Goal: Task Accomplishment & Management: Manage account settings

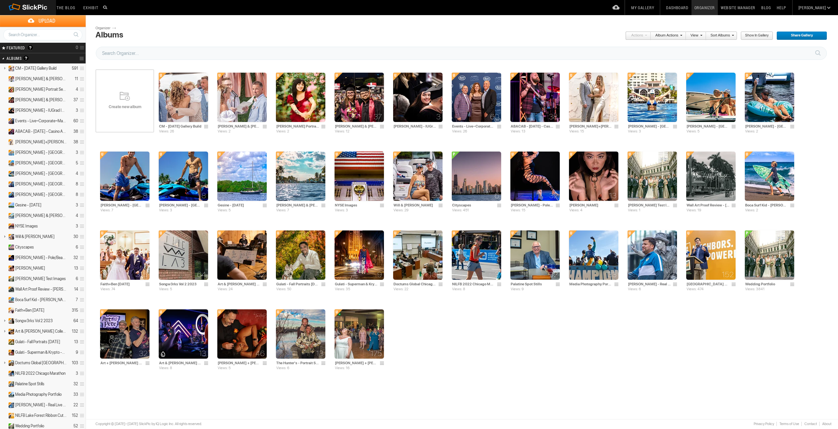
click at [137, 103] on div "Create new album" at bounding box center [124, 101] width 59 height 79
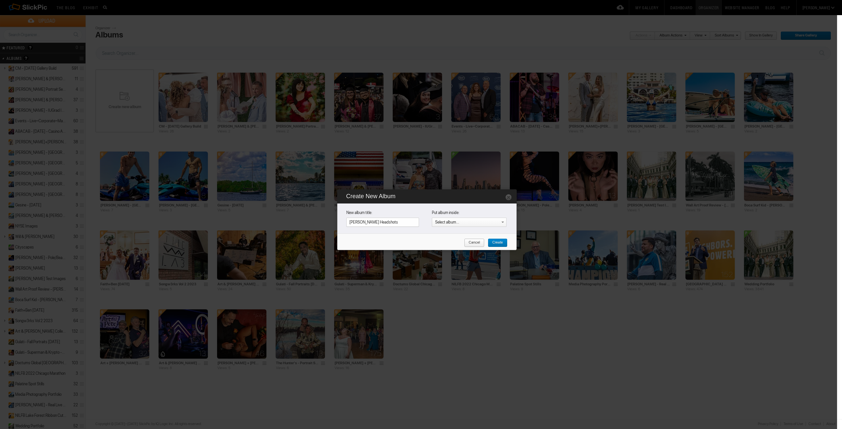
type input "[PERSON_NAME] Headshots"
click at [500, 242] on span "Create" at bounding box center [495, 243] width 15 height 9
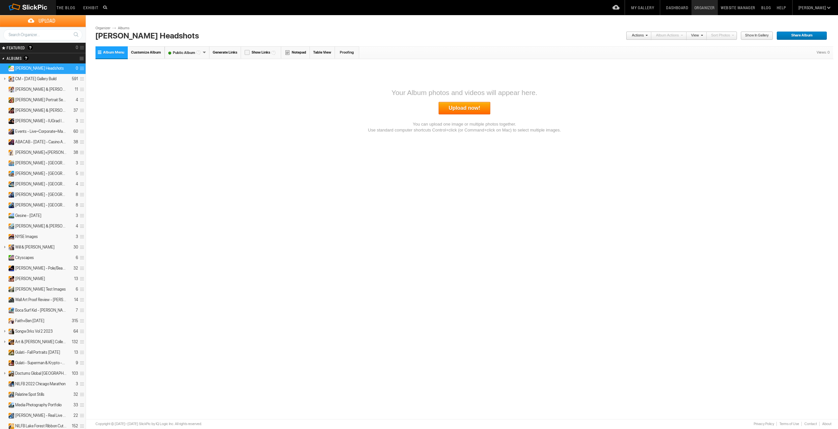
click at [183, 53] on font "Public Album" at bounding box center [184, 53] width 38 height 4
click at [182, 74] on font "Unlisted Album" at bounding box center [185, 75] width 41 height 4
click at [144, 54] on span "Customize Album" at bounding box center [146, 52] width 30 height 4
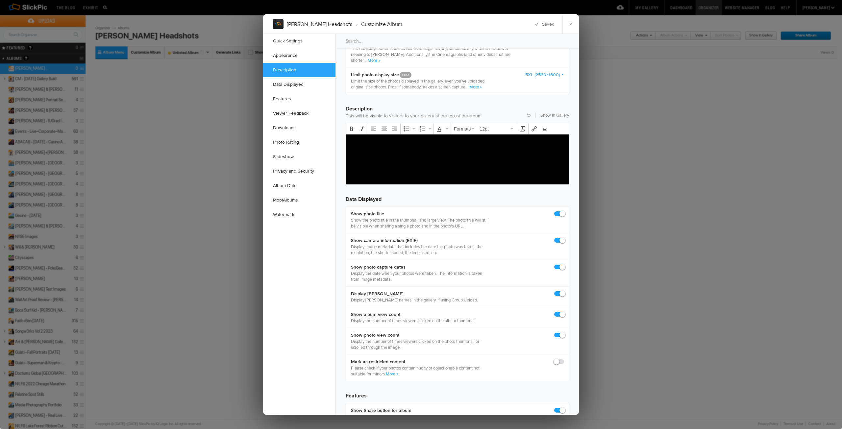
scroll to position [461, 0]
click at [564, 237] on span at bounding box center [564, 237] width 0 height 0
click at [564, 237] on input "checkbox" at bounding box center [564, 237] width 0 height 0
checkbox input "false"
click at [564, 264] on span at bounding box center [564, 264] width 0 height 0
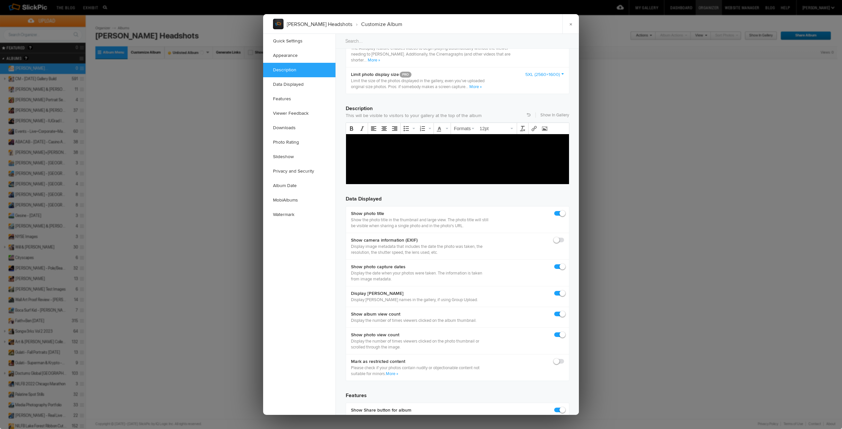
click at [564, 264] on input "checkbox" at bounding box center [564, 264] width 0 height 0
checkbox input "false"
click at [564, 291] on span at bounding box center [564, 291] width 0 height 0
click at [564, 291] on input "checkbox" at bounding box center [564, 290] width 0 height 0
checkbox input "false"
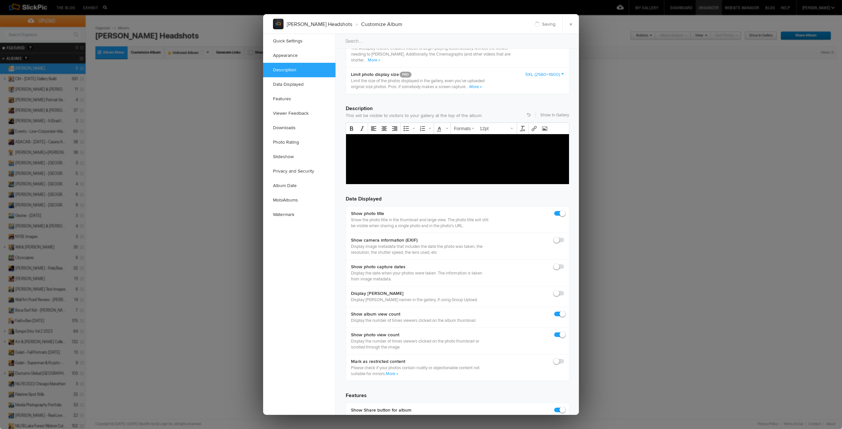
click at [564, 311] on span at bounding box center [564, 311] width 0 height 0
click at [564, 311] on input "checkbox" at bounding box center [564, 311] width 0 height 0
checkbox input "false"
click at [564, 332] on span at bounding box center [564, 332] width 0 height 0
click at [564, 332] on input "checkbox" at bounding box center [564, 332] width 0 height 0
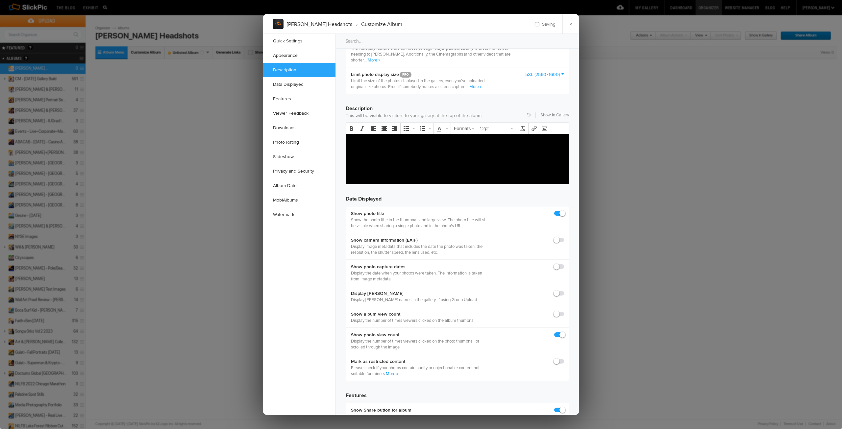
checkbox input "false"
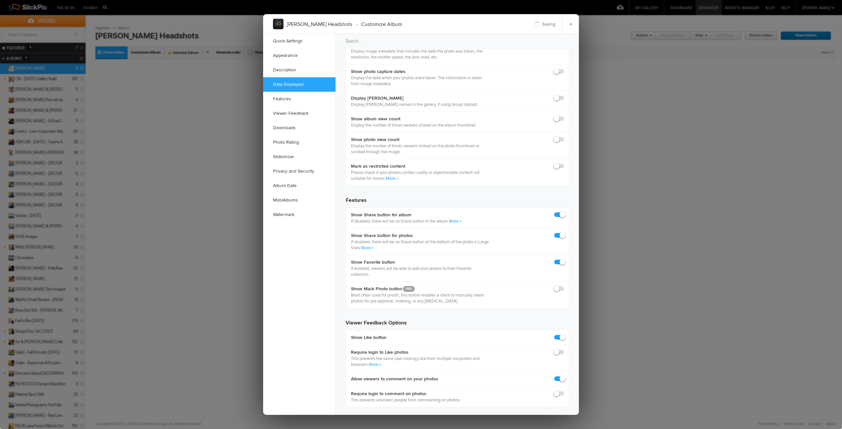
scroll to position [658, 0]
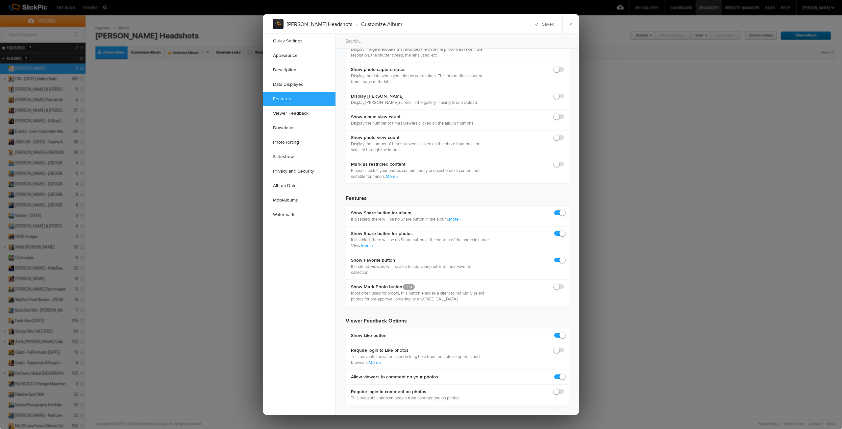
click at [564, 210] on span at bounding box center [564, 210] width 0 height 0
click at [564, 210] on input "checkbox" at bounding box center [564, 210] width 0 height 0
checkbox input "false"
click at [564, 231] on span at bounding box center [564, 231] width 0 height 0
click at [564, 231] on input "checkbox" at bounding box center [564, 230] width 0 height 0
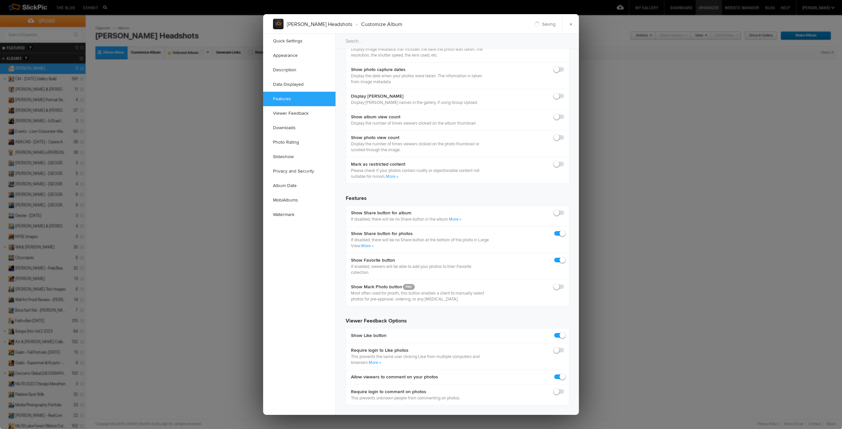
checkbox input "false"
click at [564, 257] on span at bounding box center [564, 257] width 0 height 0
click at [564, 257] on input "checkbox" at bounding box center [564, 257] width 0 height 0
checkbox input "false"
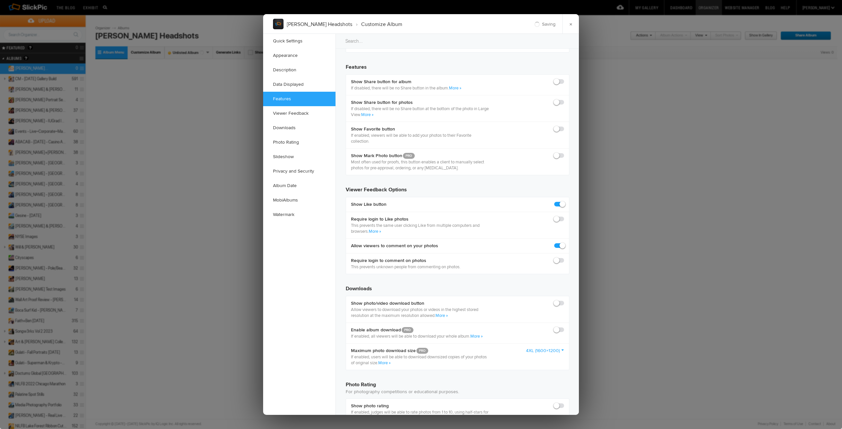
scroll to position [790, 0]
click at [564, 201] on span at bounding box center [564, 201] width 0 height 0
click at [564, 201] on input "checkbox" at bounding box center [564, 201] width 0 height 0
checkbox input "false"
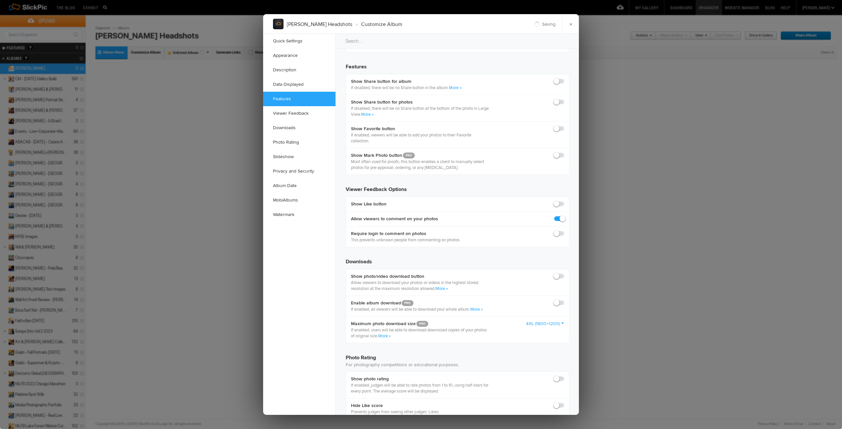
click at [564, 216] on span at bounding box center [564, 216] width 0 height 0
click at [564, 216] on input "checkbox" at bounding box center [564, 216] width 0 height 0
checkbox input "false"
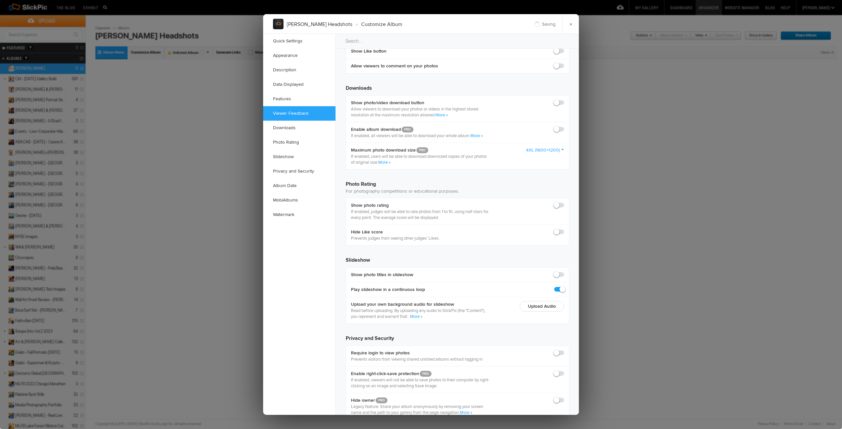
scroll to position [954, 0]
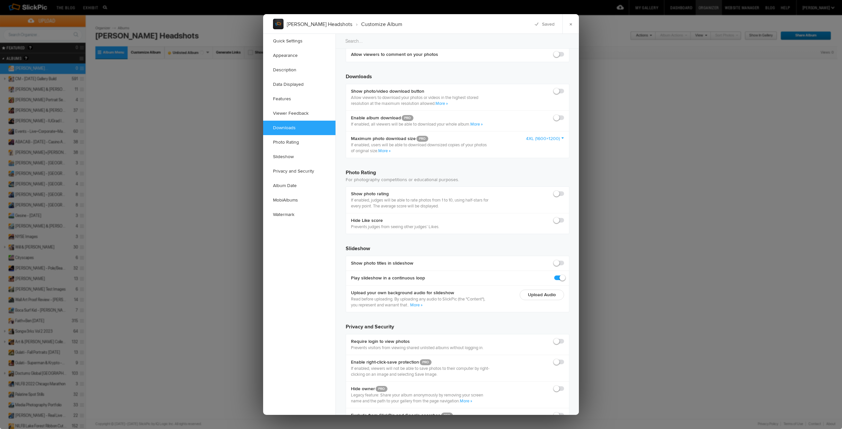
click at [564, 88] on span at bounding box center [564, 88] width 0 height 0
click at [564, 88] on input "checkbox" at bounding box center [564, 88] width 0 height 0
checkbox input "true"
click at [554, 116] on div "Enable album download PRO If enabled, all viewers will be able to download your…" at bounding box center [457, 121] width 223 height 21
click at [554, 120] on div "Enable album download PRO If enabled, all viewers will be able to download your…" at bounding box center [457, 121] width 223 height 21
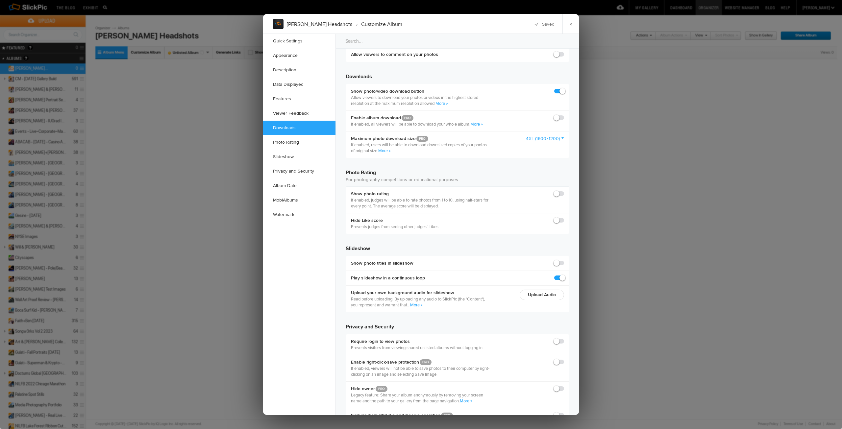
click at [564, 115] on span at bounding box center [564, 115] width 0 height 0
click at [564, 115] on input "checkbox" at bounding box center [564, 115] width 0 height 0
checkbox input "true"
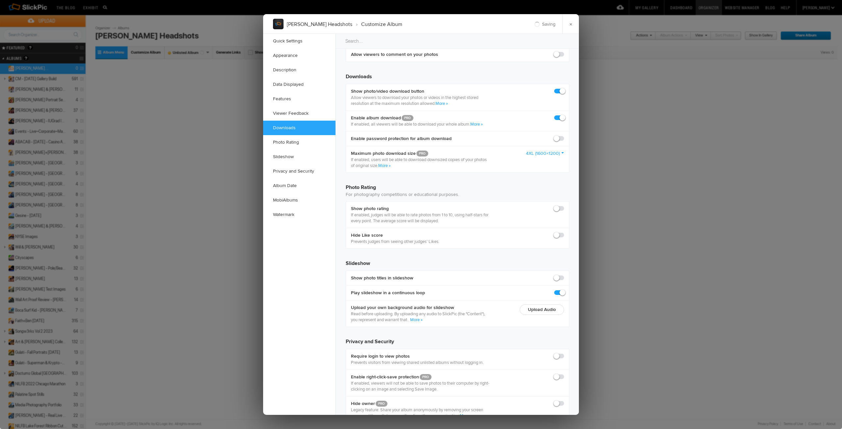
click at [549, 155] on link "4XL (1600×1200)" at bounding box center [545, 153] width 38 height 7
click at [528, 230] on link "Original (No Watermarks)" at bounding box center [534, 231] width 59 height 11
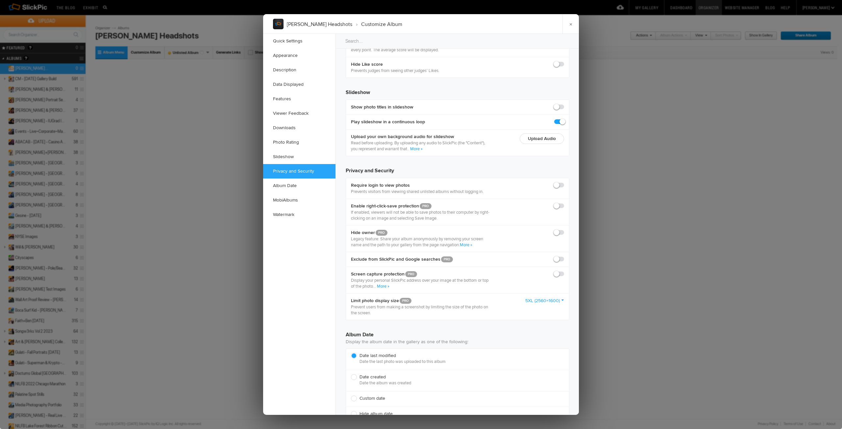
scroll to position [1119, 0]
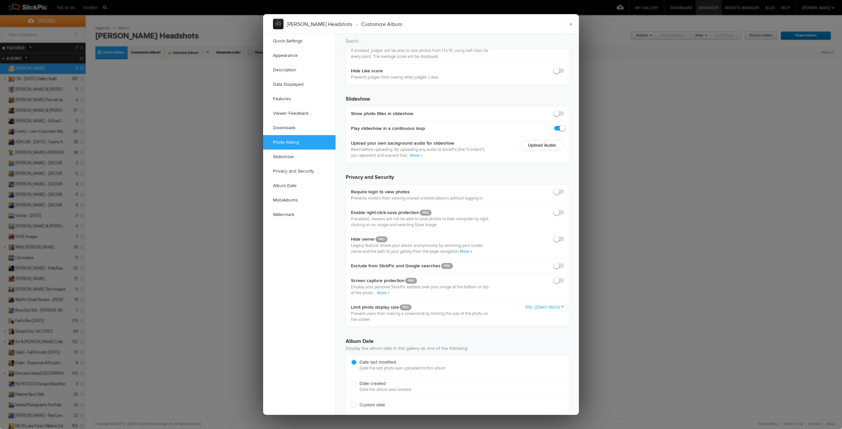
click at [564, 125] on span at bounding box center [564, 125] width 0 height 0
click at [564, 125] on input "checkbox" at bounding box center [564, 125] width 0 height 0
checkbox input "false"
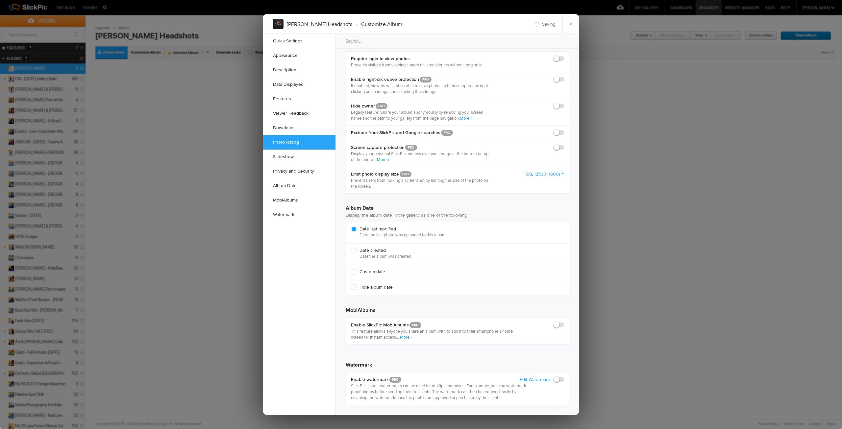
scroll to position [1257, 0]
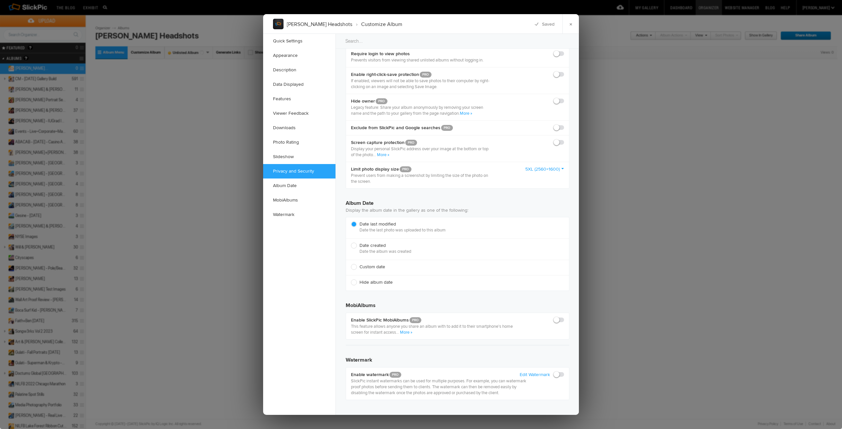
click at [354, 283] on span "Hide album date" at bounding box center [456, 283] width 210 height 6
click at [351, 280] on input "Hide album date" at bounding box center [351, 279] width 0 height 0
radio input "true"
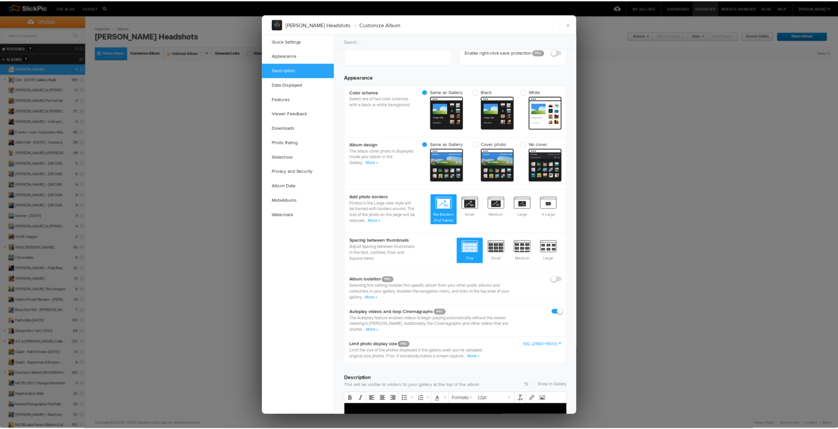
scroll to position [0, 0]
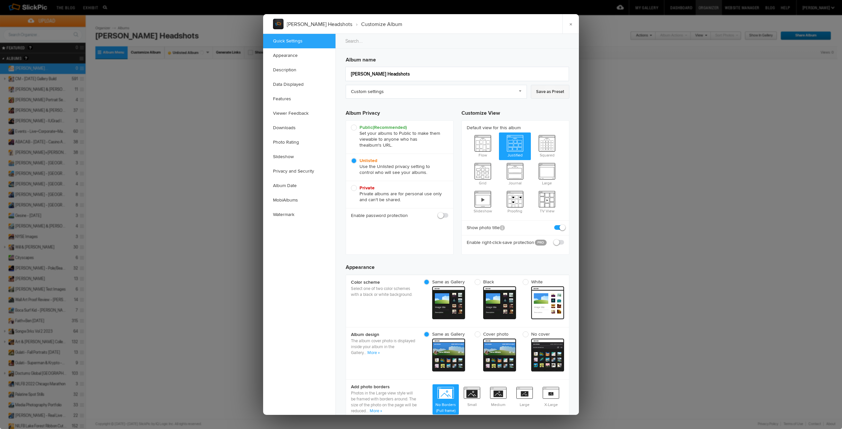
click at [542, 91] on link "Save as Preset" at bounding box center [550, 92] width 39 height 14
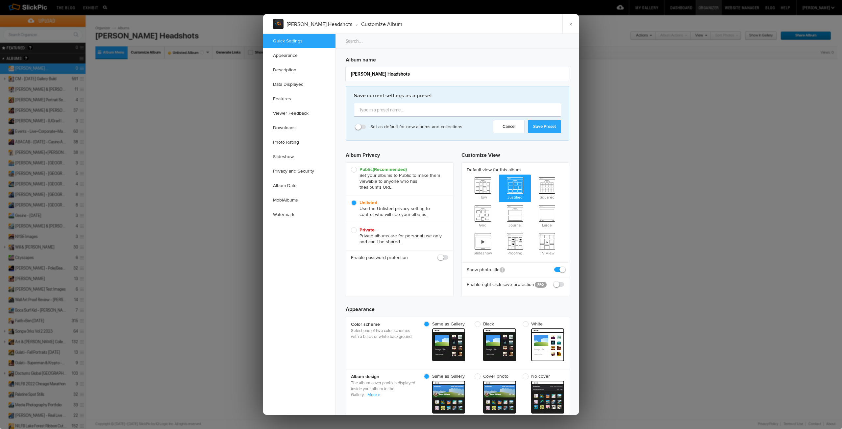
click at [401, 113] on input "text" at bounding box center [457, 110] width 207 height 14
type input "Final Delivery"
click at [363, 127] on span "Set as default for new albums and collections" at bounding box center [409, 127] width 107 height 6
click at [356, 124] on input "Set as default for new albums and collections" at bounding box center [356, 124] width 0 height 0
click at [541, 130] on link "Save Preset" at bounding box center [544, 126] width 33 height 13
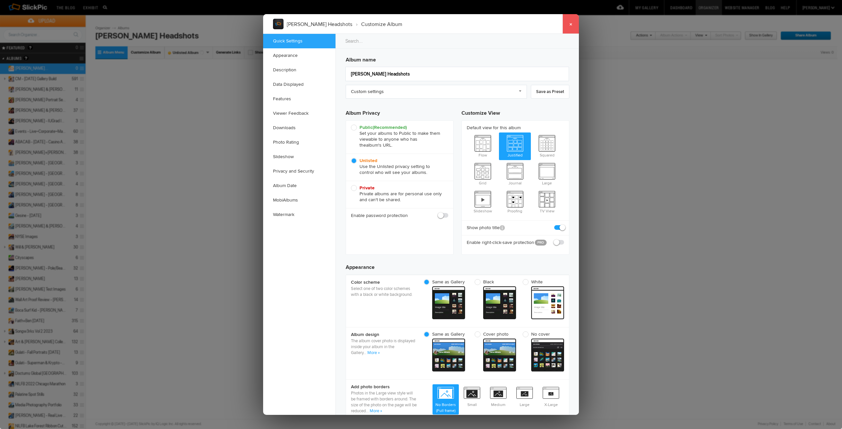
click at [570, 27] on link "×" at bounding box center [571, 24] width 16 height 20
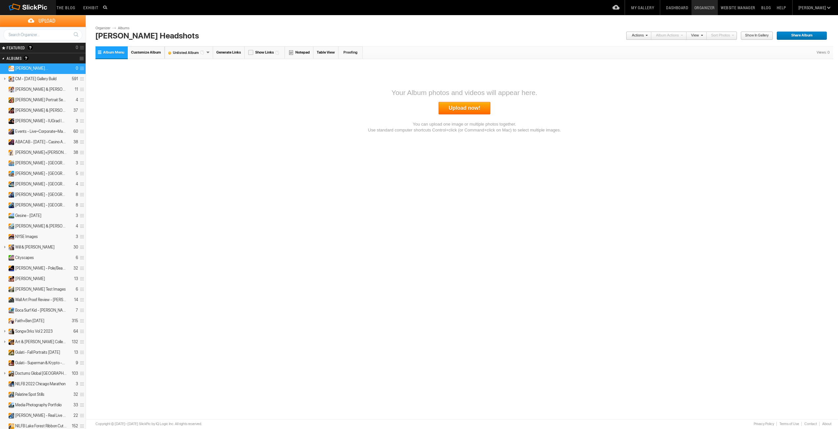
click at [475, 106] on link "Upload now!" at bounding box center [464, 108] width 52 height 13
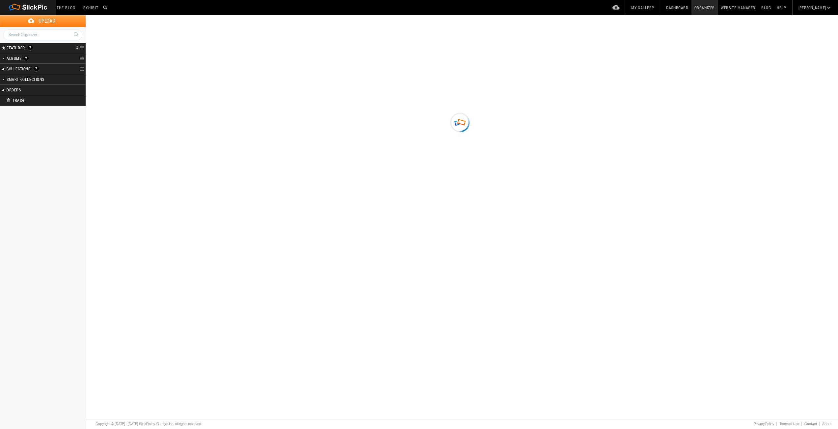
type input "[PERSON_NAME] Headshots"
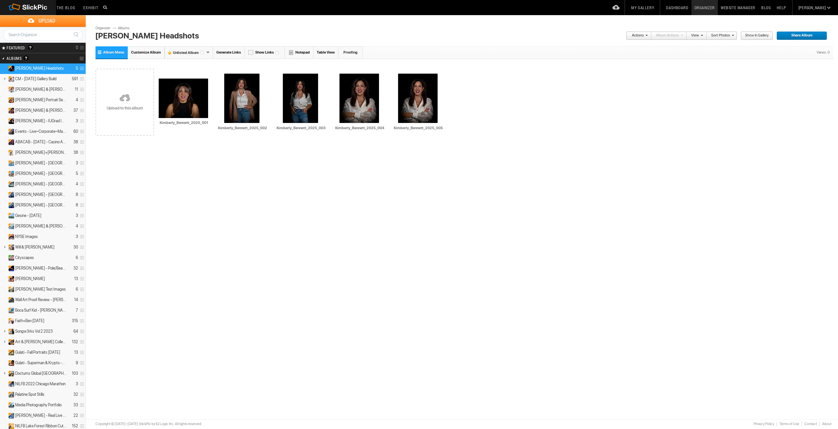
click at [279, 25] on div "Upload Get Adobe® Lightroom® plug-in here Search FEATURED GALLERY Visible Invis…" at bounding box center [419, 26] width 838 height 23
click at [231, 54] on link "Generate Links" at bounding box center [229, 52] width 32 height 12
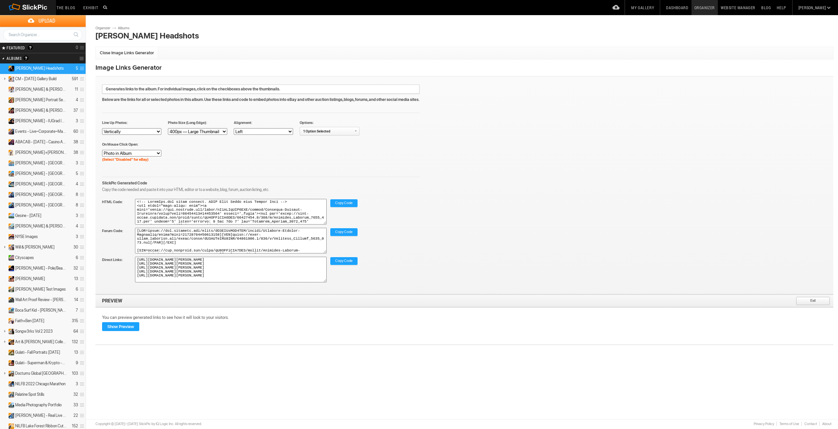
click at [121, 51] on span "Close Image Links Generator" at bounding box center [127, 52] width 54 height 5
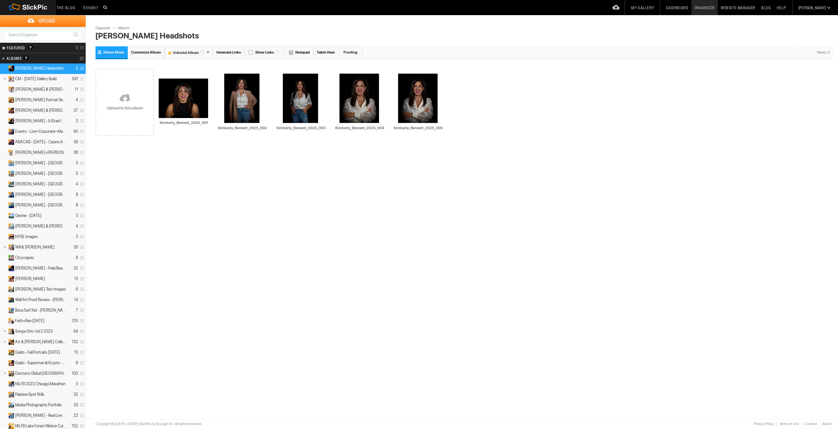
click at [97, 52] on link "Album Menu" at bounding box center [111, 52] width 32 height 12
click at [103, 63] on li "Share Album" at bounding box center [126, 66] width 73 height 7
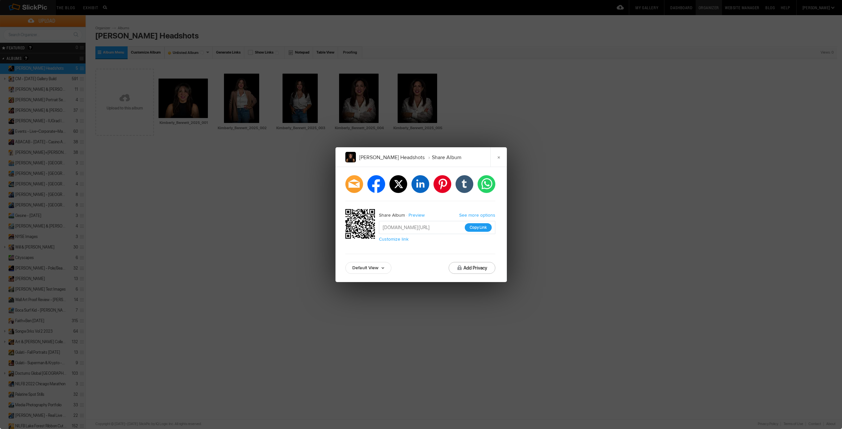
click at [479, 228] on button "Copy Link" at bounding box center [478, 227] width 27 height 9
click at [503, 158] on link "×" at bounding box center [499, 157] width 16 height 20
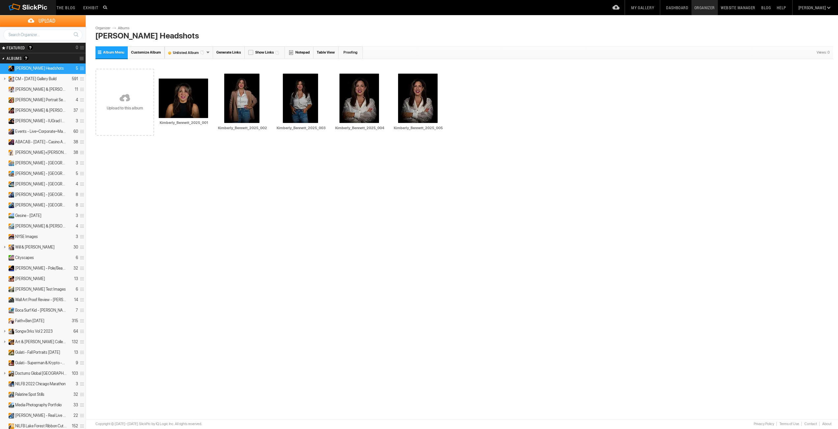
click at [657, 8] on link "My Gallery" at bounding box center [642, 7] width 29 height 15
